Goal: Task Accomplishment & Management: Manage account settings

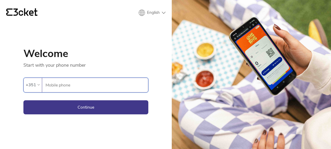
click at [125, 86] on input "Mobile phone" at bounding box center [96, 85] width 103 height 14
type input "913643847"
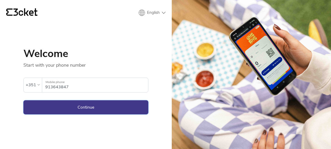
click at [85, 108] on button "Continue" at bounding box center [85, 107] width 125 height 14
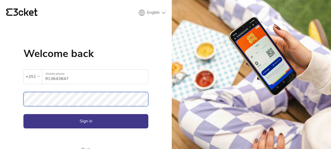
click at [23, 114] on button "Sign in" at bounding box center [85, 121] width 125 height 14
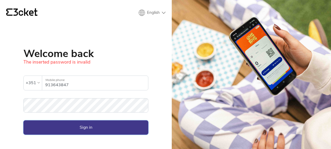
click at [61, 123] on button "Sign in" at bounding box center [85, 127] width 125 height 14
click at [72, 125] on button "Sign in" at bounding box center [85, 127] width 125 height 14
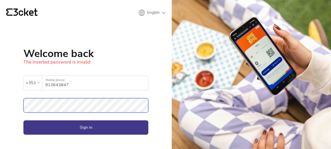
click at [23, 120] on button "Sign in" at bounding box center [85, 127] width 125 height 14
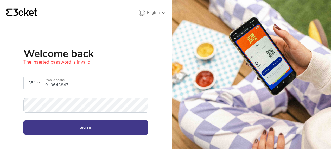
click at [96, 90] on form "The inserted password is invalid +351 913643847 Mobile phone Password Sign in" at bounding box center [85, 97] width 125 height 76
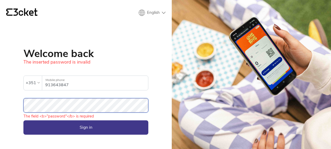
scroll to position [48, 0]
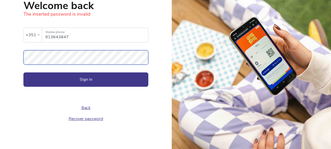
click at [23, 72] on button "Sign in" at bounding box center [85, 79] width 125 height 14
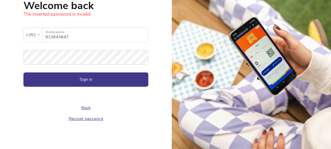
click at [85, 118] on link "Recover password" at bounding box center [86, 119] width 34 height 6
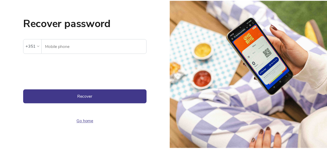
scroll to position [41, 0]
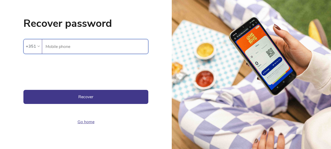
click at [101, 45] on input "Mobile phone" at bounding box center [96, 46] width 103 height 14
type input "913643847"
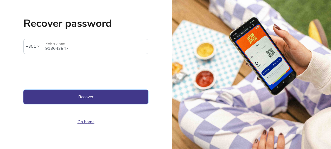
click at [49, 99] on button "Recover" at bounding box center [85, 97] width 125 height 14
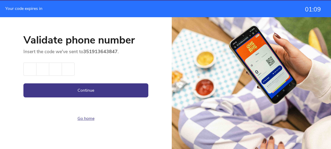
scroll to position [13, 0]
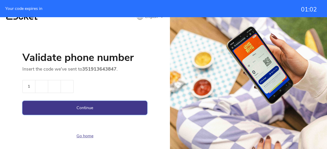
type input "1"
type input "5"
type input "7"
type input "1"
click at [22, 101] on button "Continue" at bounding box center [84, 108] width 125 height 14
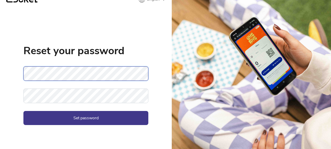
click at [23, 111] on button "Set password" at bounding box center [85, 118] width 125 height 14
